Goal: Transaction & Acquisition: Download file/media

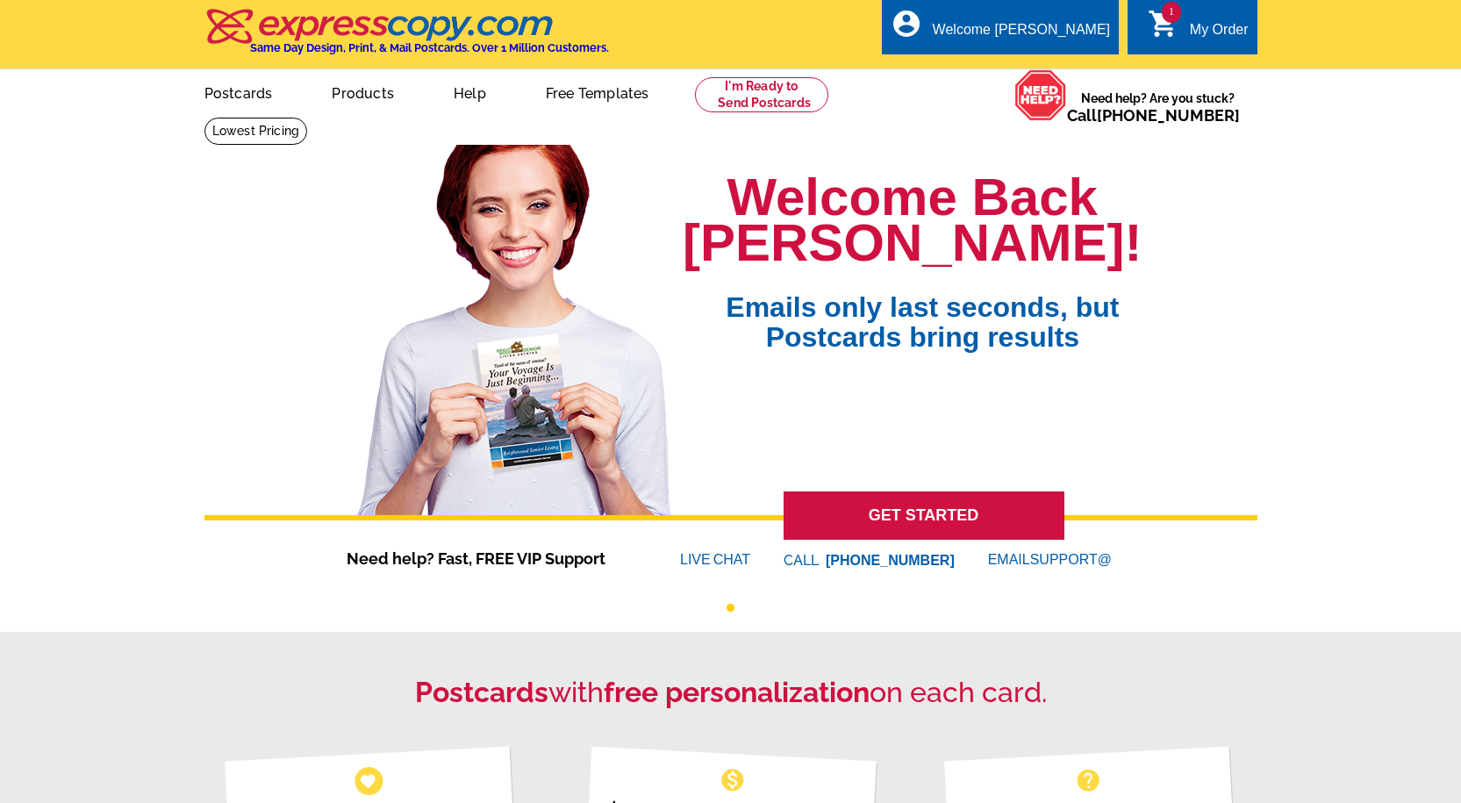
click at [1171, 11] on span "1" at bounding box center [1171, 12] width 19 height 21
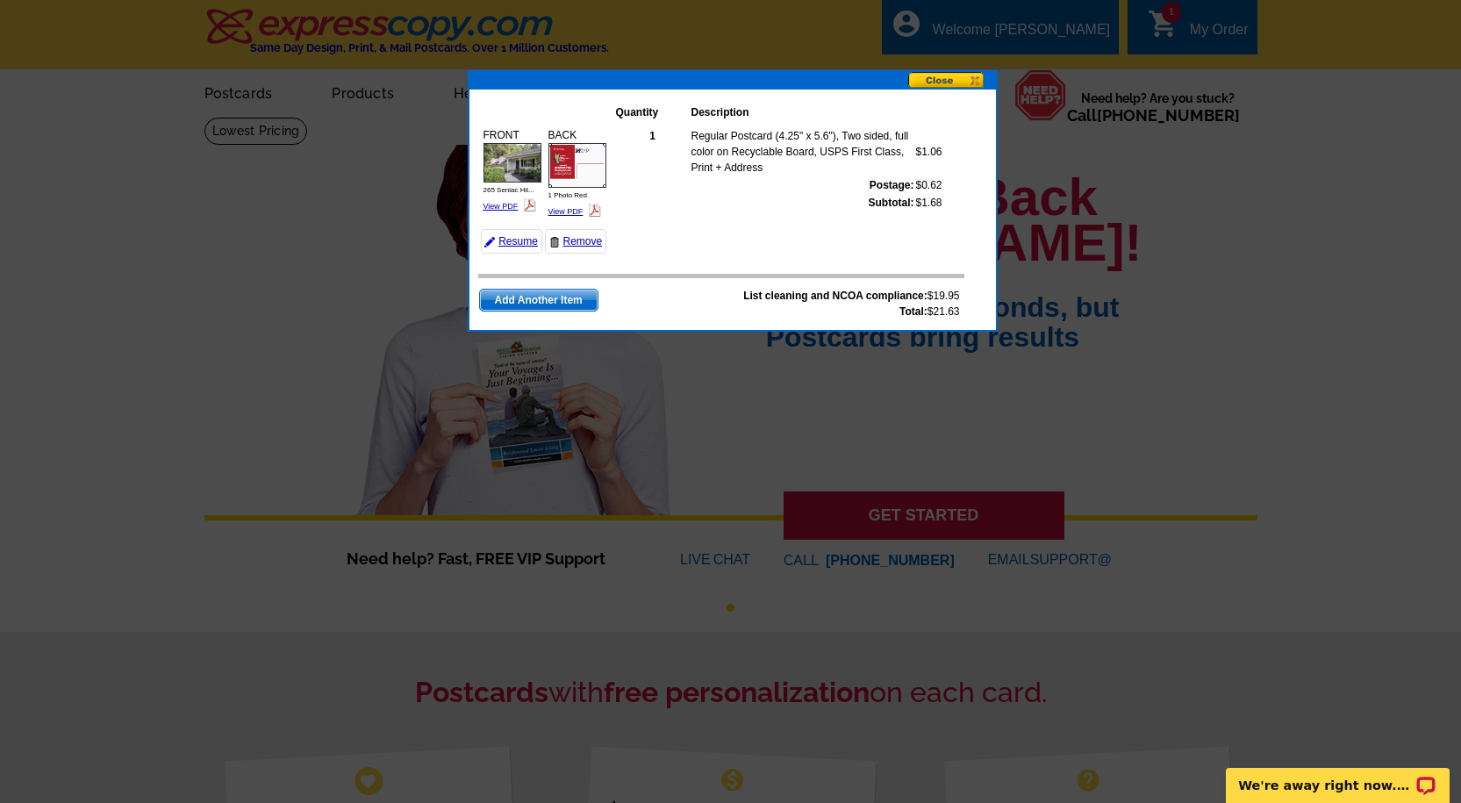
click at [756, 202] on td "Subtotal:" at bounding box center [803, 203] width 225 height 18
click at [935, 78] on button at bounding box center [952, 81] width 88 height 18
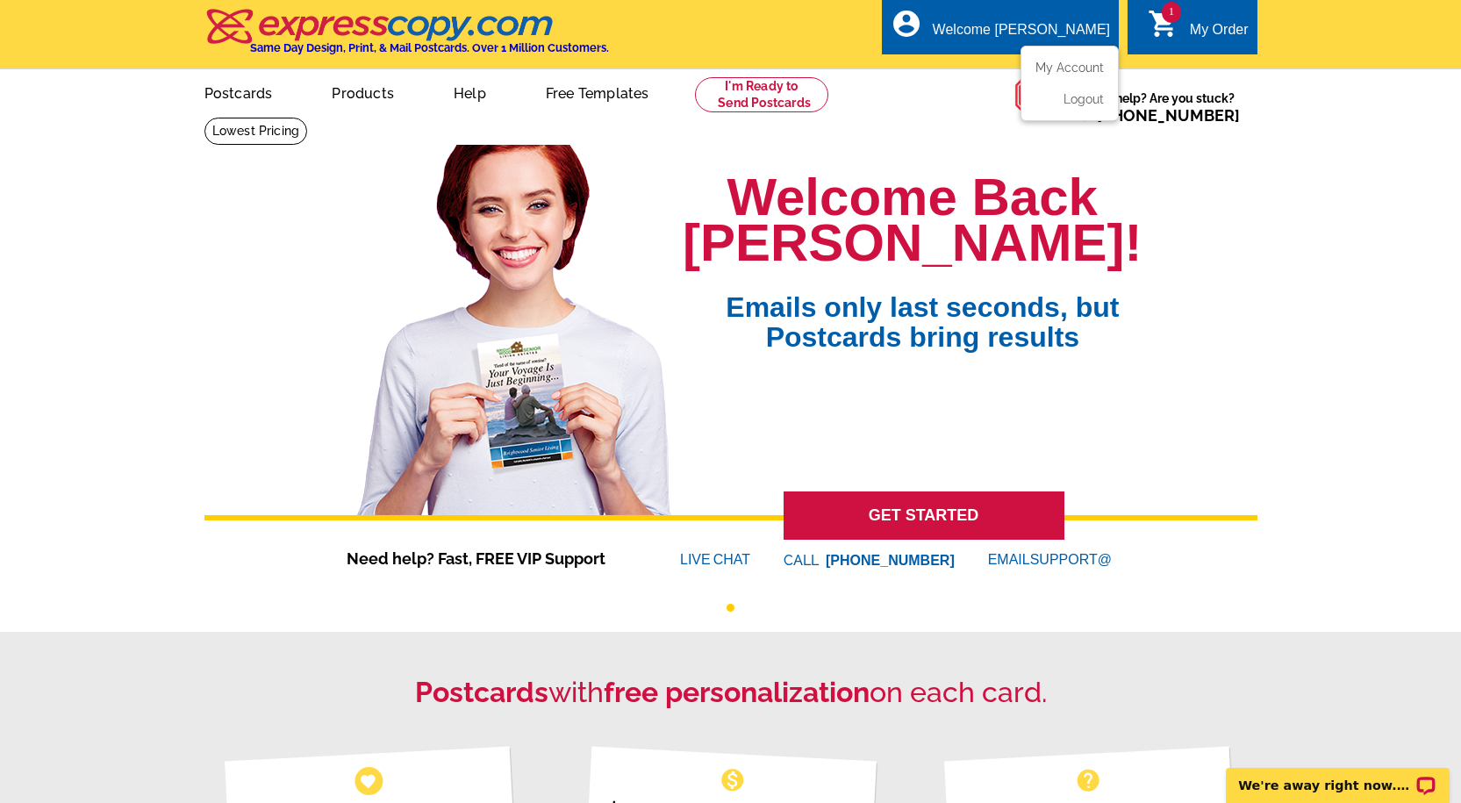
click at [922, 39] on icon "account_circle" at bounding box center [907, 24] width 32 height 32
click at [1044, 67] on link "My Account" at bounding box center [1065, 68] width 75 height 16
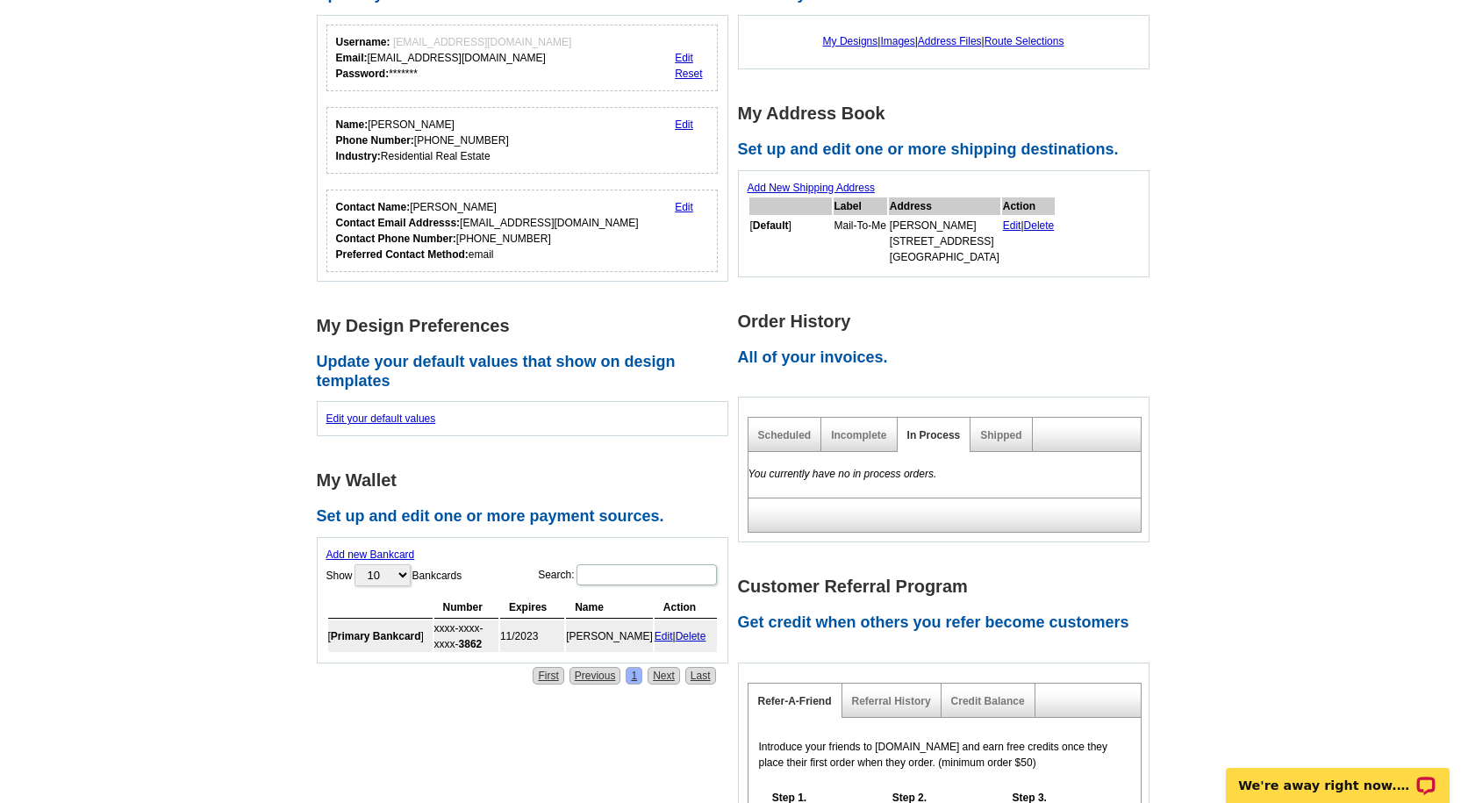
scroll to position [232, 0]
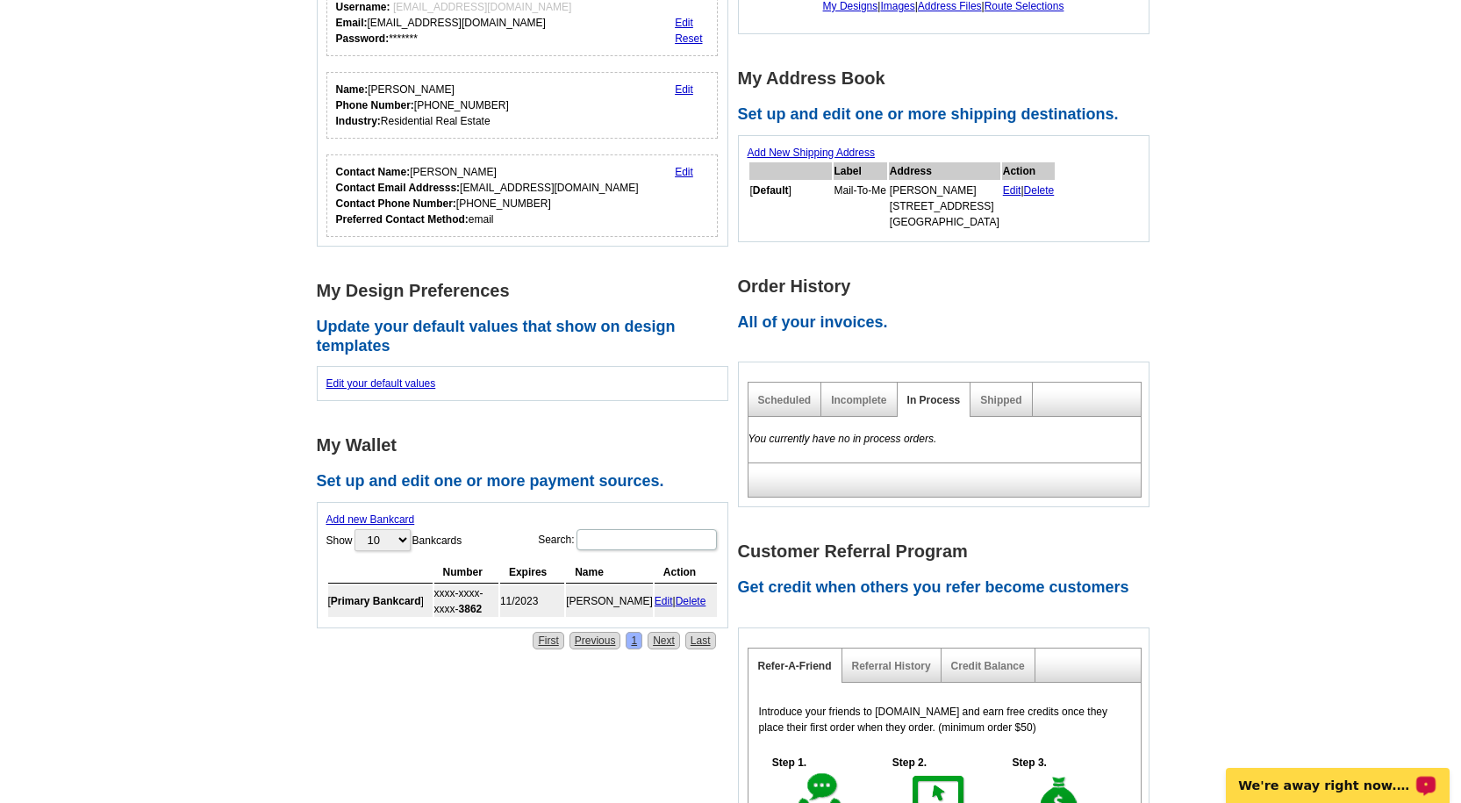
click at [1400, 778] on p "We're away right now. Please check back later!" at bounding box center [1326, 785] width 174 height 14
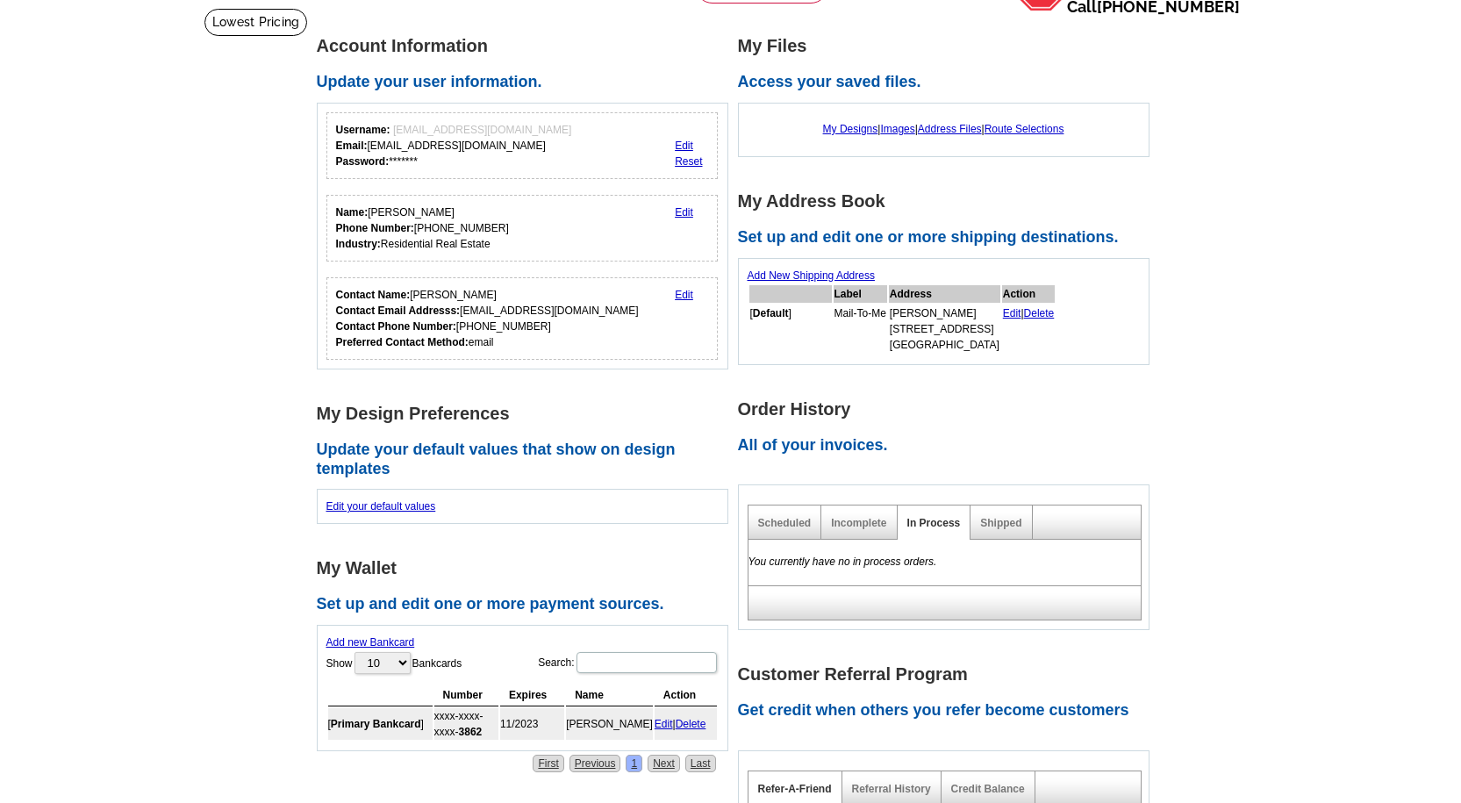
scroll to position [0, 0]
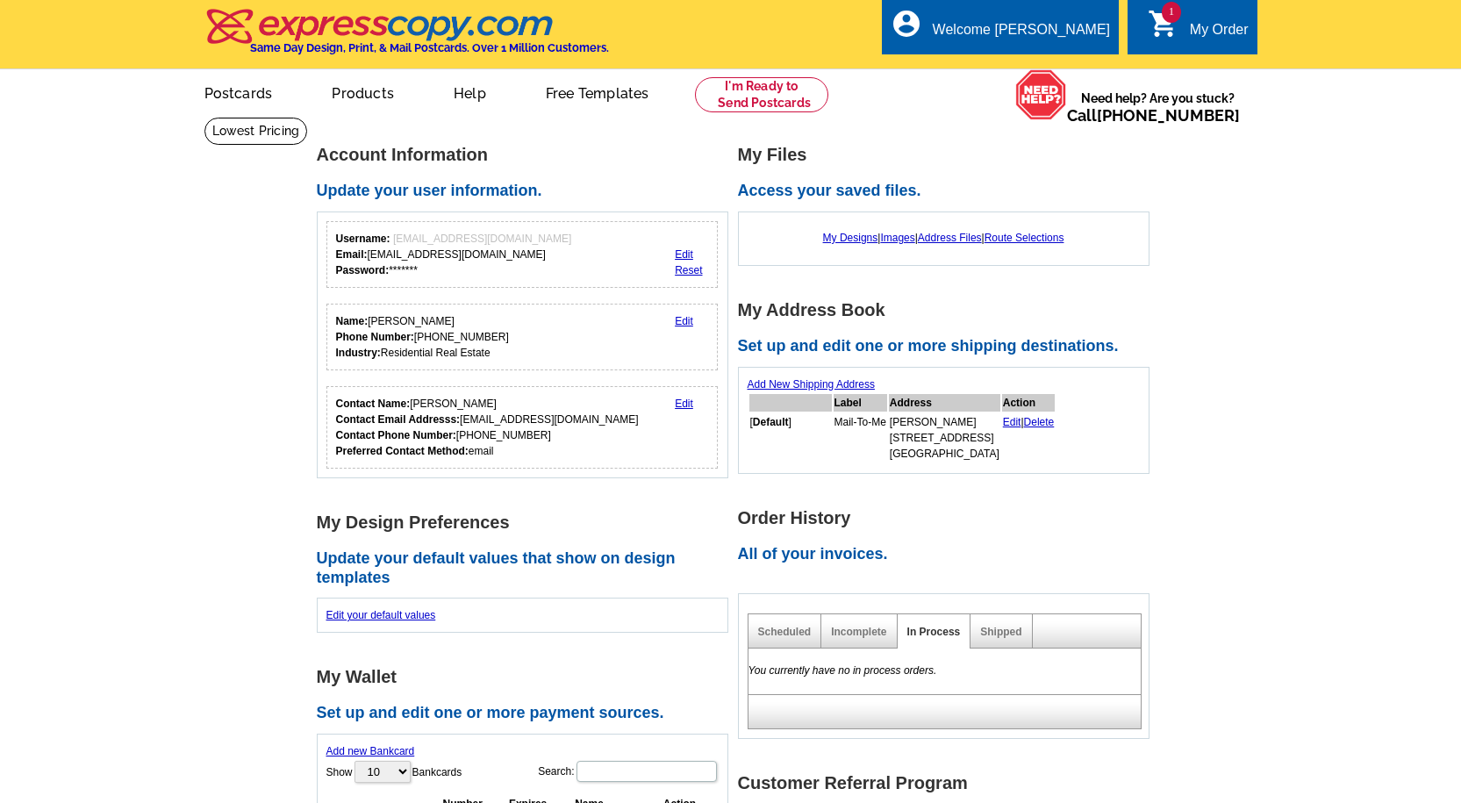
click at [1016, 423] on link "Edit" at bounding box center [1012, 422] width 18 height 12
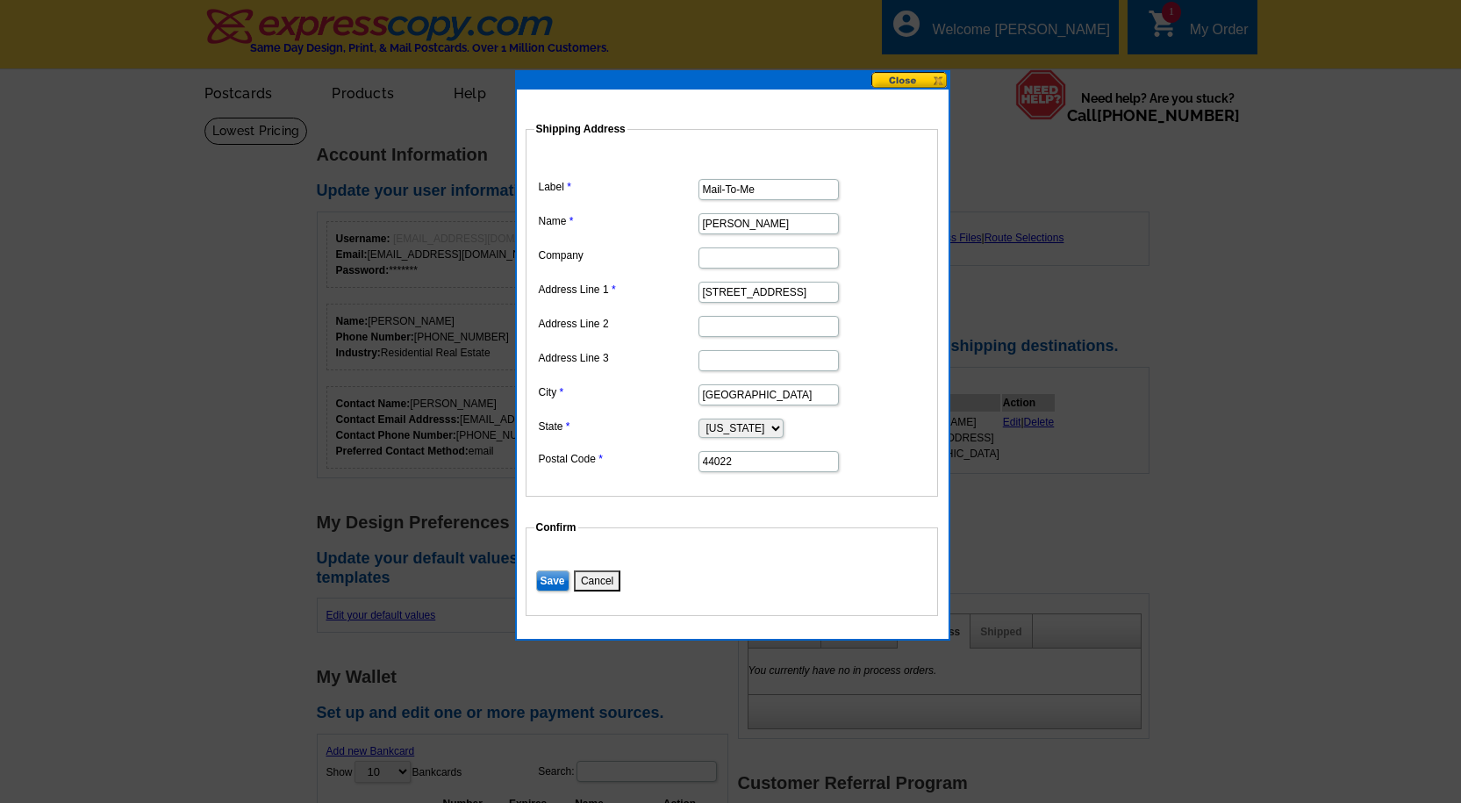
click at [586, 577] on button "Cancel" at bounding box center [597, 580] width 47 height 21
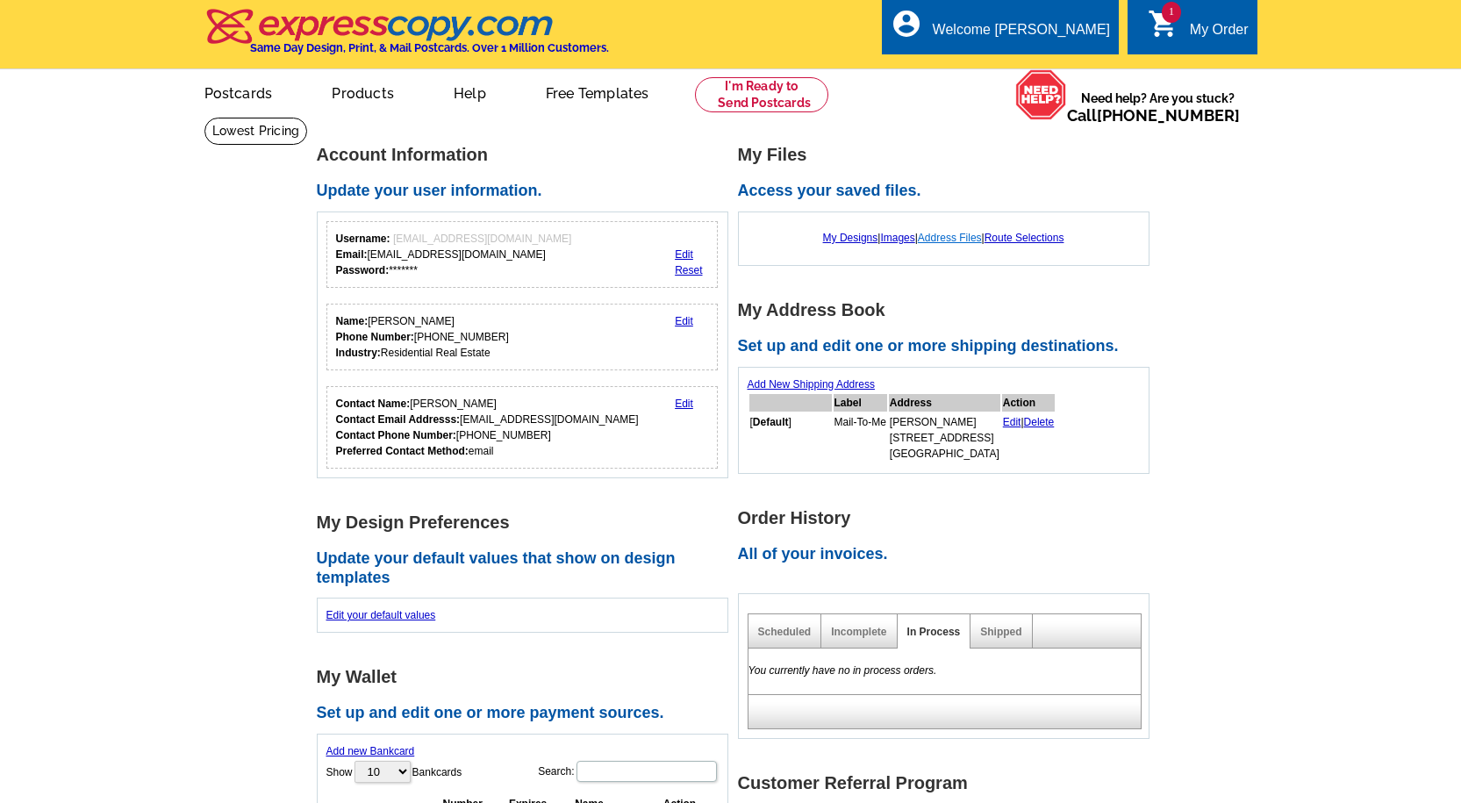
click at [930, 240] on link "Address Files" at bounding box center [950, 238] width 64 height 12
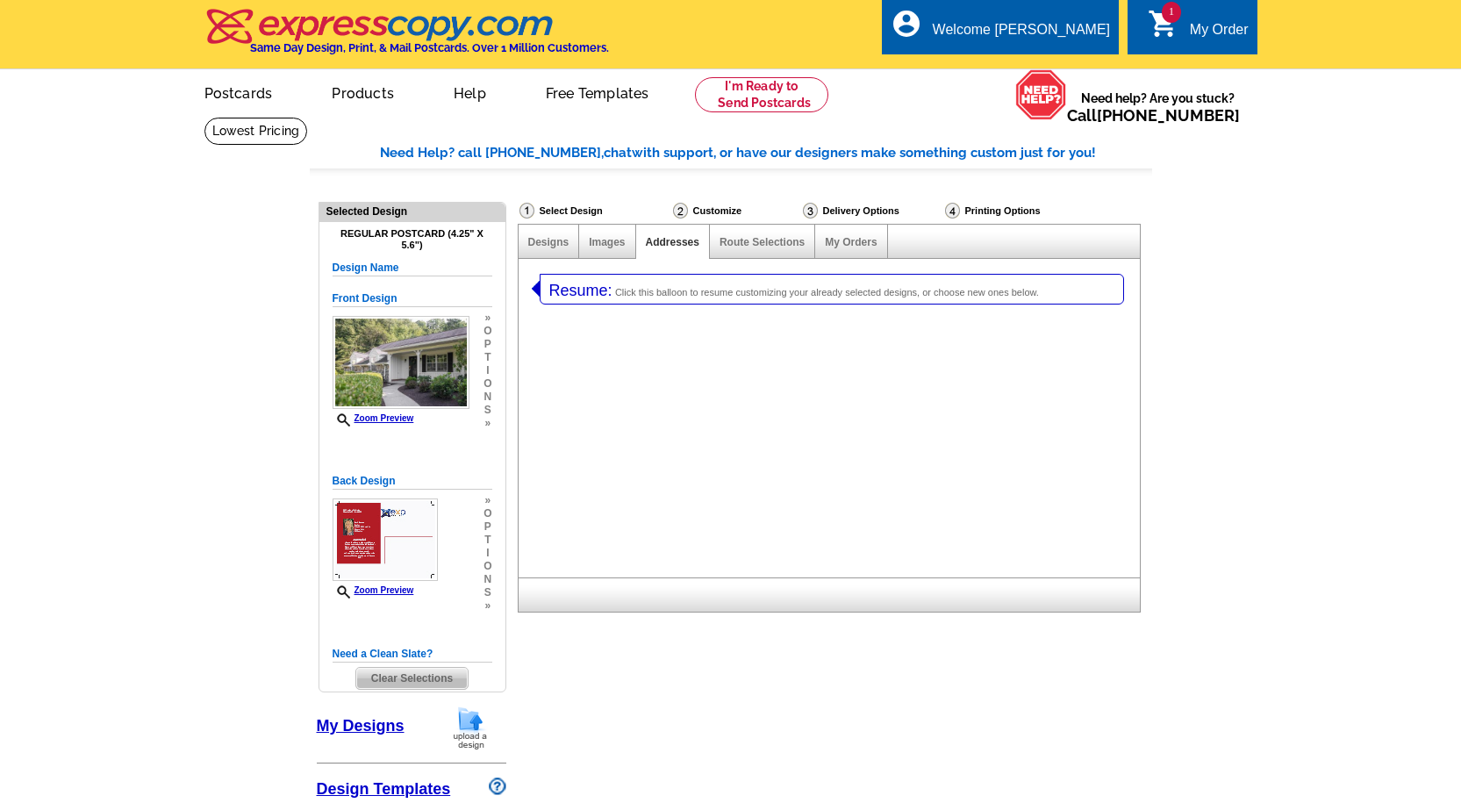
select select "1"
select select "785"
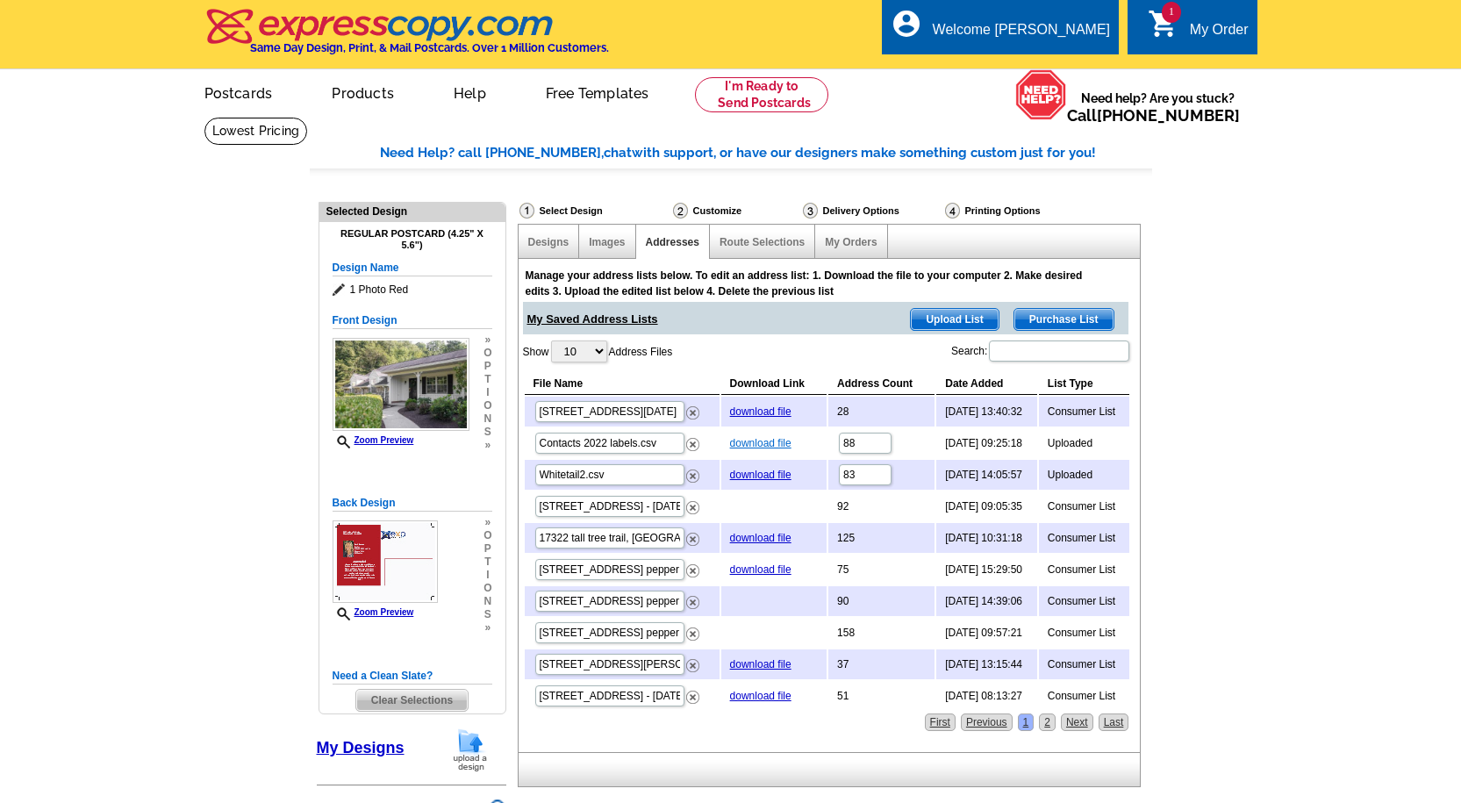
click at [743, 442] on link "download file" at bounding box center [760, 443] width 61 height 12
click at [1448, 790] on div at bounding box center [1448, 790] width 0 height 0
click at [1074, 318] on span "Purchase List" at bounding box center [1063, 319] width 99 height 21
